Goal: Check status

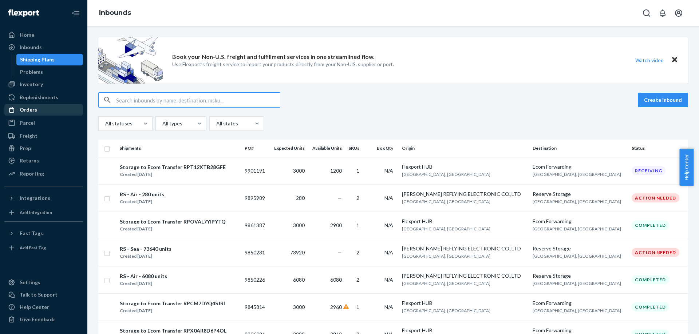
click at [45, 108] on div "Orders" at bounding box center [43, 110] width 77 height 10
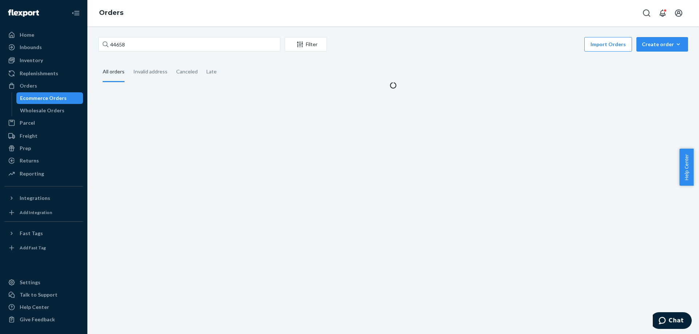
type input "446588"
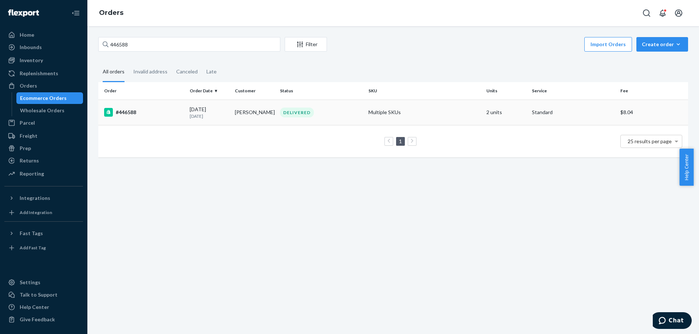
click at [243, 122] on td "[PERSON_NAME]" at bounding box center [254, 112] width 45 height 25
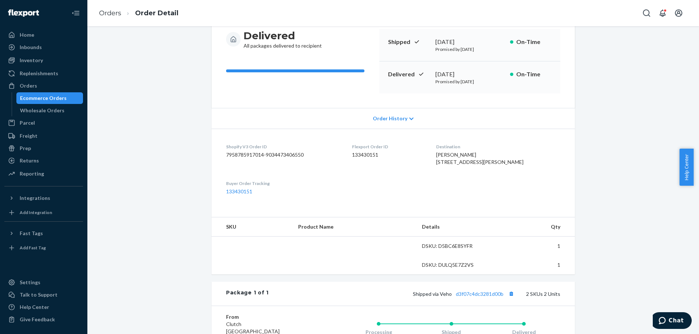
scroll to position [146, 0]
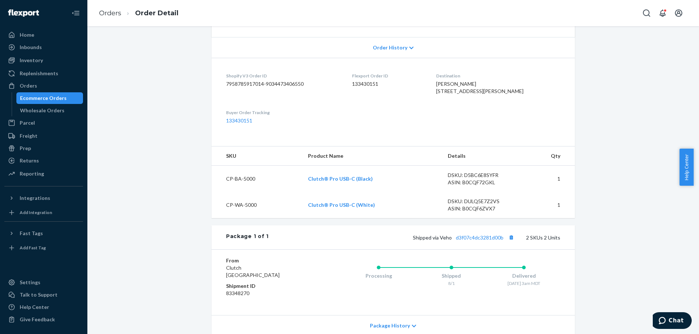
click at [466, 179] on div "DSKU: D5BC6E8SYFR" at bounding box center [482, 175] width 68 height 7
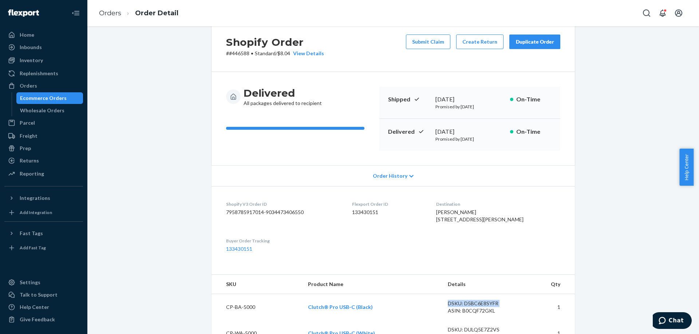
scroll to position [0, 0]
